Goal: Task Accomplishment & Management: Complete application form

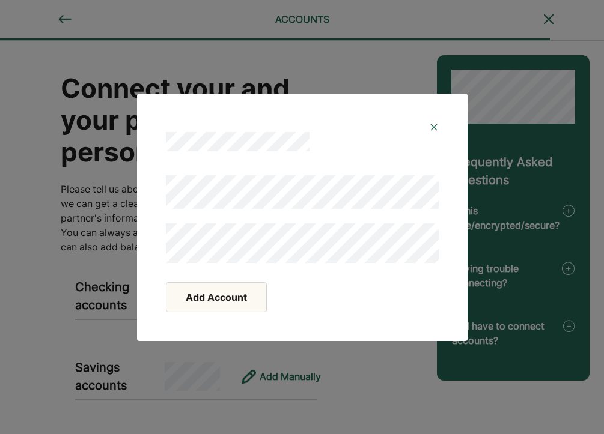
click at [229, 291] on button "Add Account" at bounding box center [216, 297] width 101 height 30
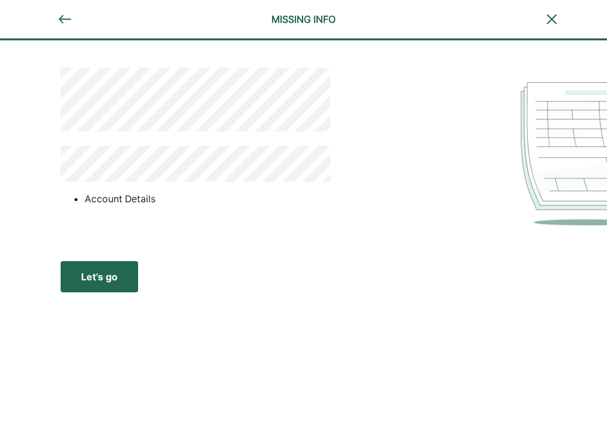
click at [95, 277] on div "Let’s go" at bounding box center [99, 277] width 37 height 14
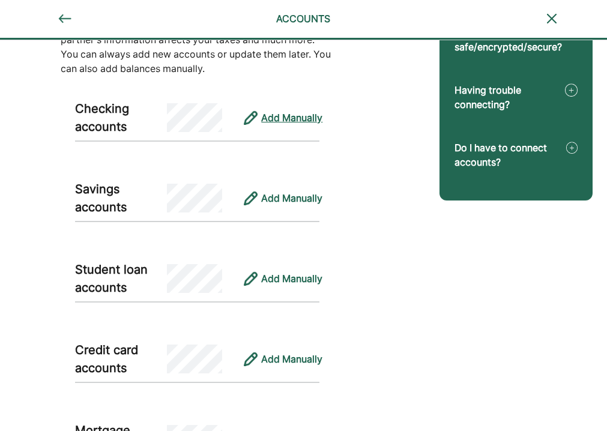
scroll to position [171, 0]
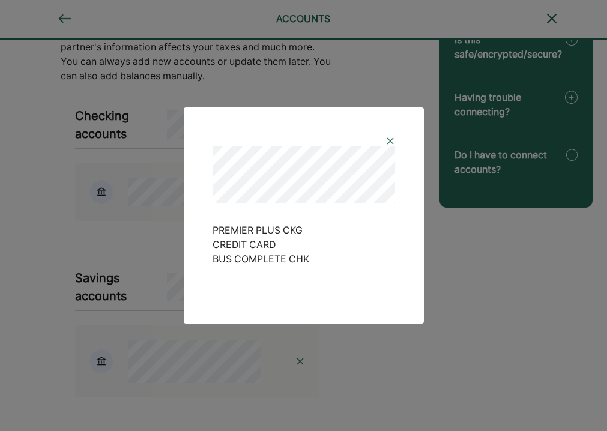
click at [387, 138] on img at bounding box center [391, 141] width 10 height 10
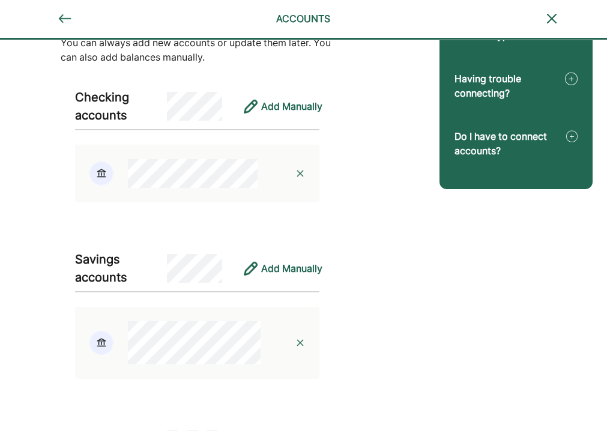
scroll to position [189, 0]
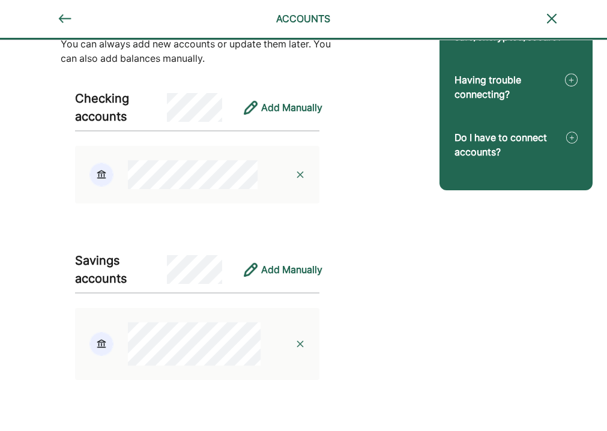
click at [108, 174] on img at bounding box center [101, 175] width 24 height 24
click at [302, 167] on div at bounding box center [300, 175] width 38 height 38
click at [302, 174] on img at bounding box center [301, 175] width 10 height 10
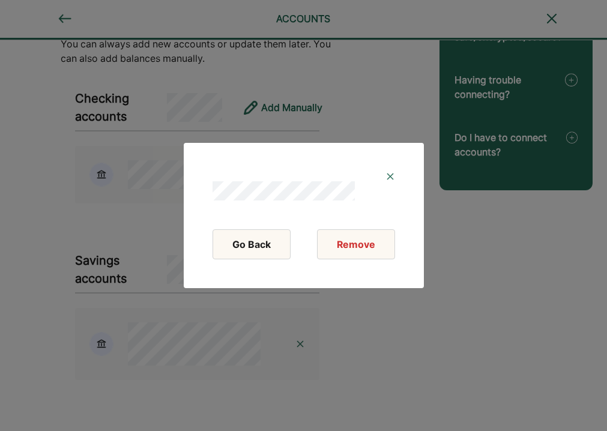
click at [374, 262] on div "Go Back Remove" at bounding box center [303, 249] width 211 height 49
click at [366, 249] on button "Remove" at bounding box center [356, 244] width 78 height 30
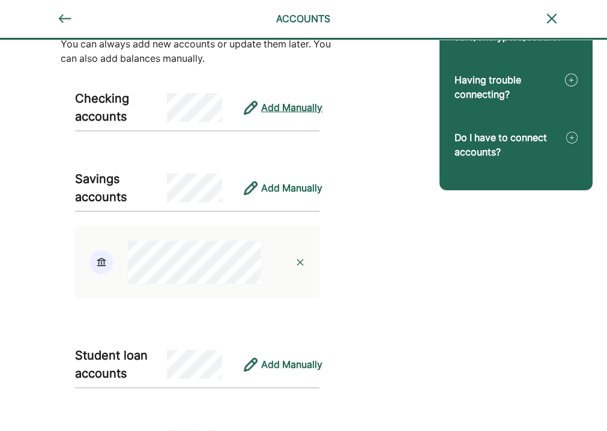
click at [288, 114] on div "Add Manually" at bounding box center [291, 107] width 61 height 14
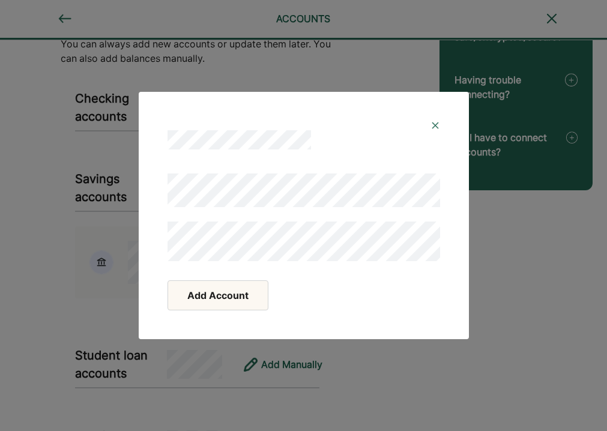
click at [211, 290] on button "Add Account" at bounding box center [218, 295] width 101 height 30
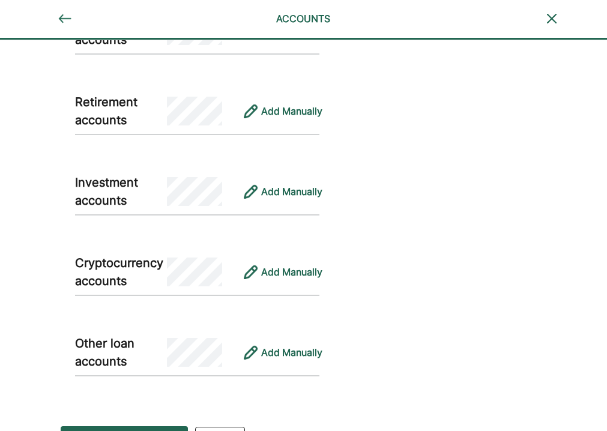
scroll to position [878, 0]
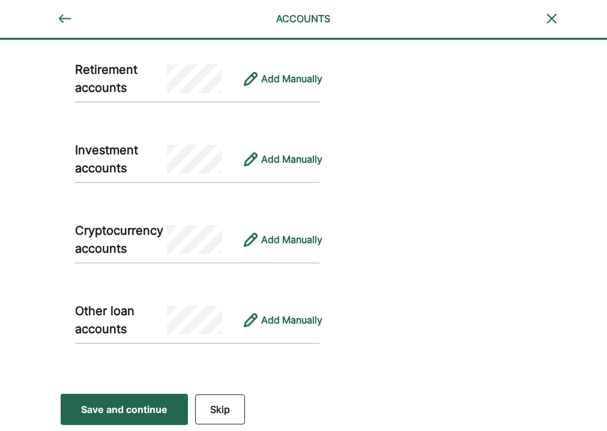
click at [115, 408] on div "Save and continue" at bounding box center [124, 409] width 86 height 14
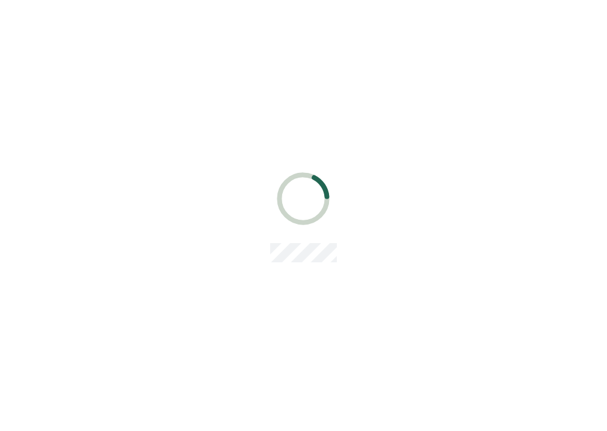
scroll to position [0, 0]
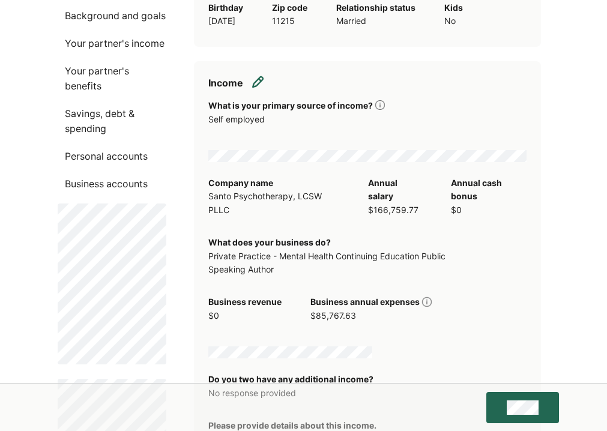
scroll to position [344, 0]
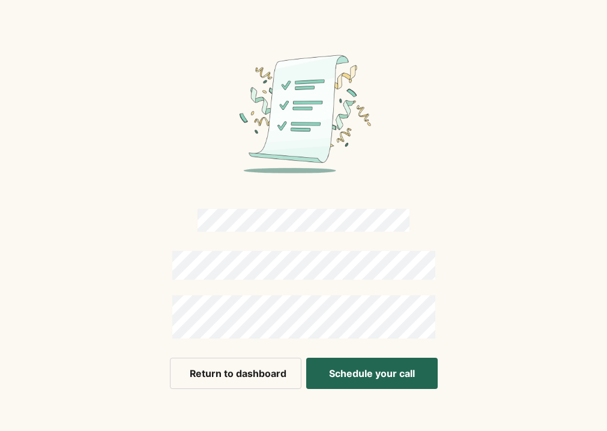
click at [237, 371] on button "Return to dashboard" at bounding box center [236, 373] width 132 height 31
